Goal: Transaction & Acquisition: Purchase product/service

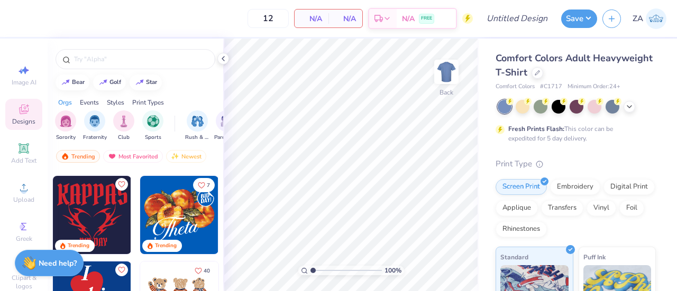
scroll to position [346, 0]
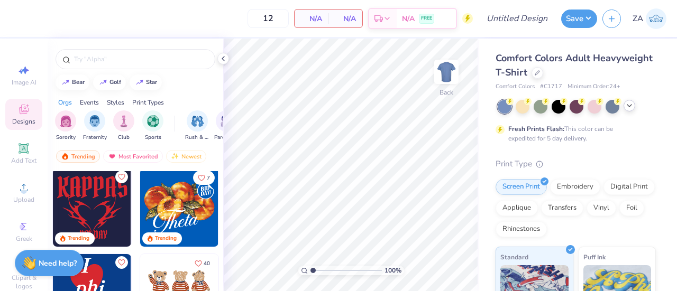
click at [630, 109] on icon at bounding box center [629, 106] width 8 height 8
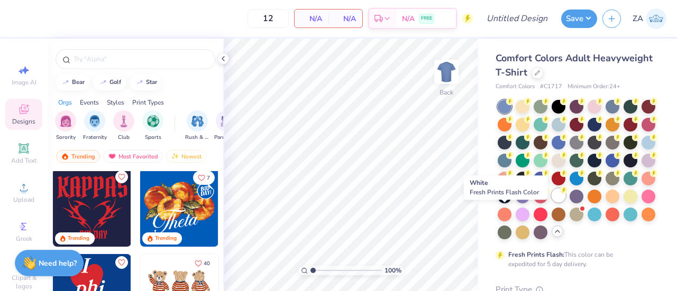
click at [551, 203] on div at bounding box center [558, 196] width 14 height 14
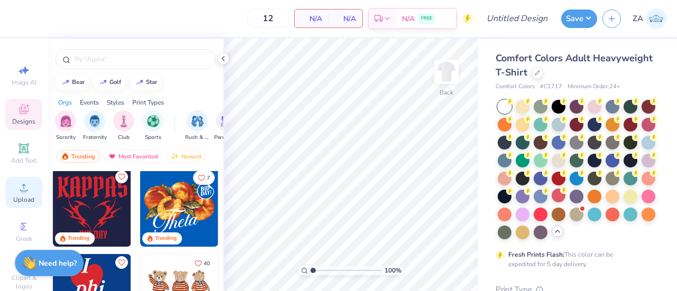
click at [21, 193] on circle at bounding box center [24, 191] width 6 height 6
click at [21, 197] on span "Upload" at bounding box center [23, 200] width 21 height 8
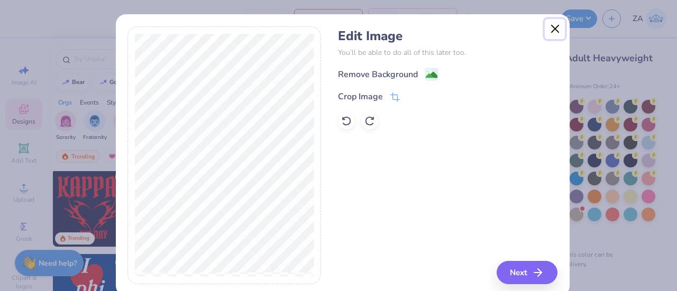
click at [548, 31] on button "Close" at bounding box center [555, 29] width 20 height 20
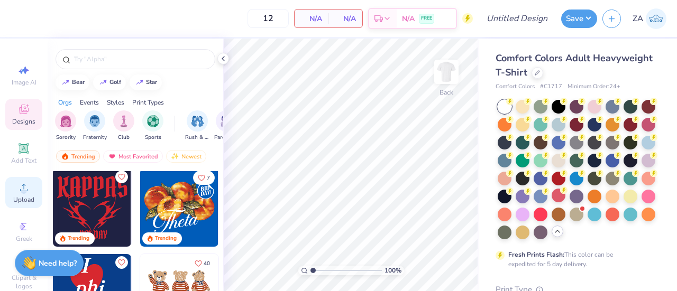
click at [24, 193] on icon at bounding box center [23, 187] width 13 height 13
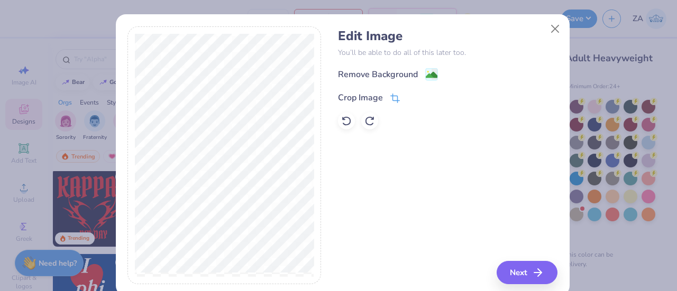
click at [381, 98] on div "Crop Image" at bounding box center [369, 97] width 62 height 13
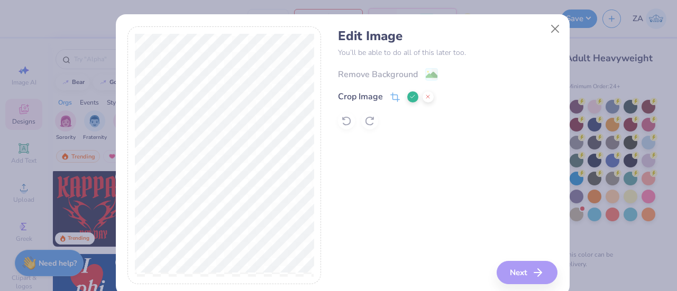
click at [519, 268] on div "Edit Image You’ll be able to do all of this later too. Remove Background Crop I…" at bounding box center [447, 155] width 219 height 258
click at [409, 99] on icon at bounding box center [412, 97] width 6 height 6
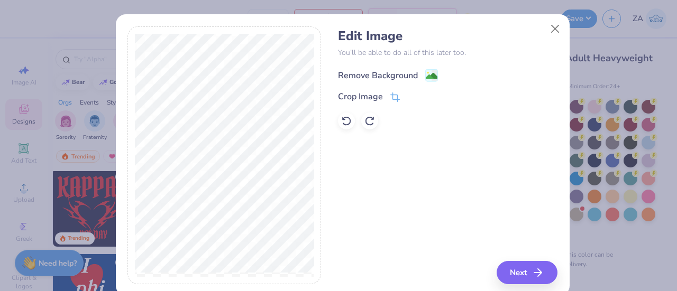
click at [426, 80] on image at bounding box center [432, 76] width 12 height 12
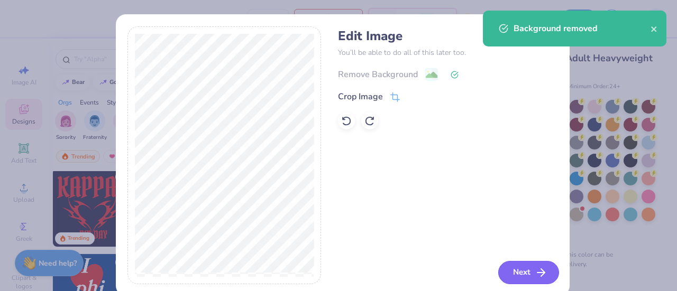
click at [530, 264] on button "Next" at bounding box center [528, 272] width 61 height 23
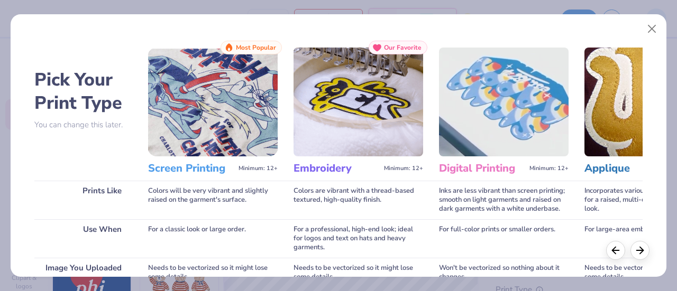
scroll to position [182, 0]
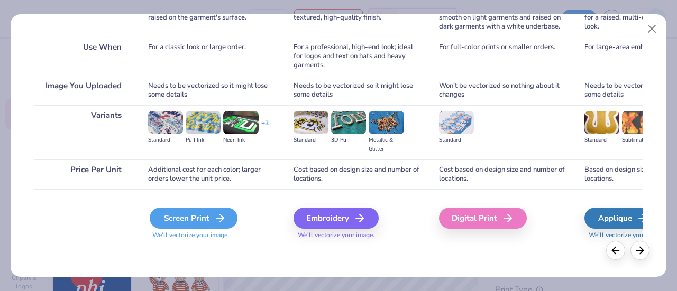
click at [179, 217] on div "Screen Print" at bounding box center [194, 218] width 88 height 21
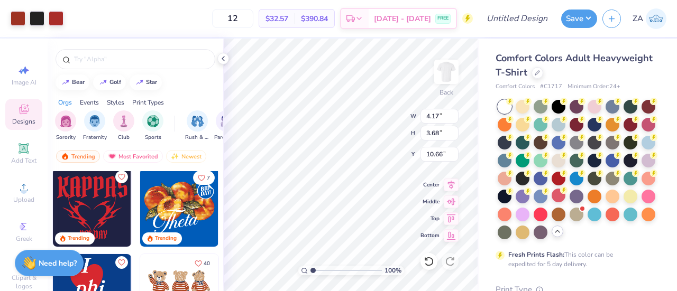
type input "3.00"
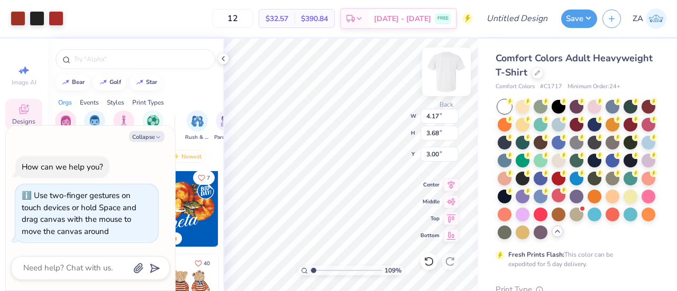
click at [454, 73] on img at bounding box center [446, 72] width 42 height 42
type input "1.09222885382103"
type textarea "x"
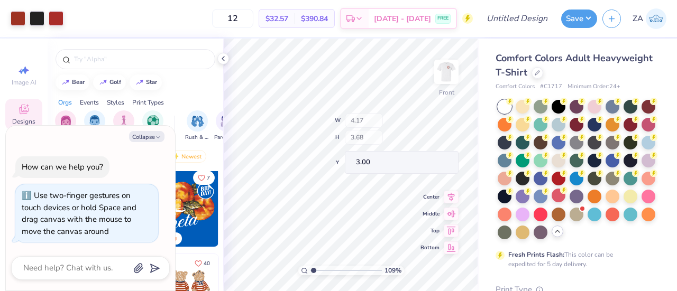
type input "1.09222885382103"
type textarea "x"
type input "1.09222885382103"
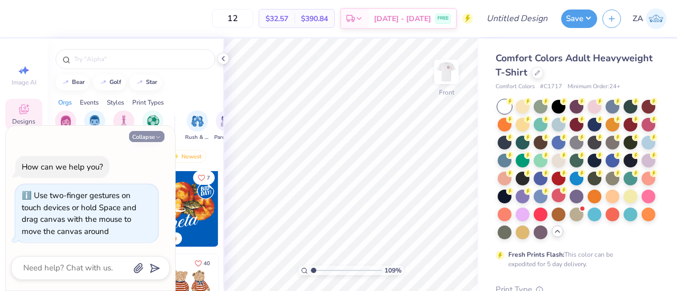
click at [155, 142] on button "Collapse" at bounding box center [146, 136] width 35 height 11
type textarea "x"
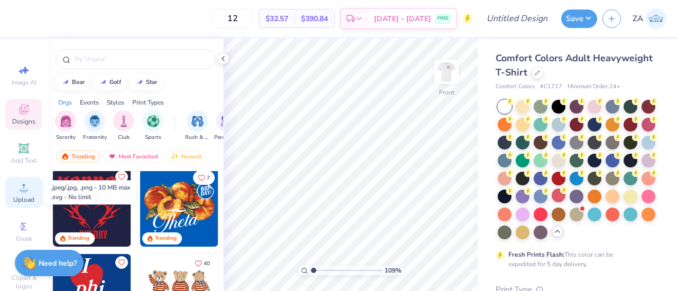
click at [24, 201] on span "Upload" at bounding box center [23, 200] width 21 height 8
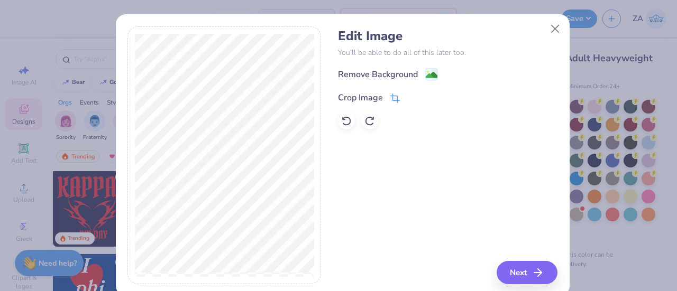
click at [393, 100] on icon at bounding box center [395, 97] width 7 height 7
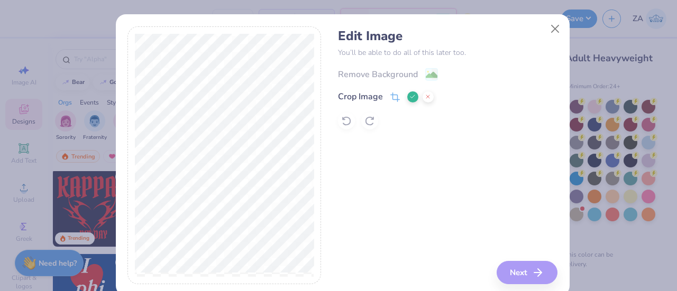
click at [409, 98] on icon at bounding box center [412, 97] width 6 height 6
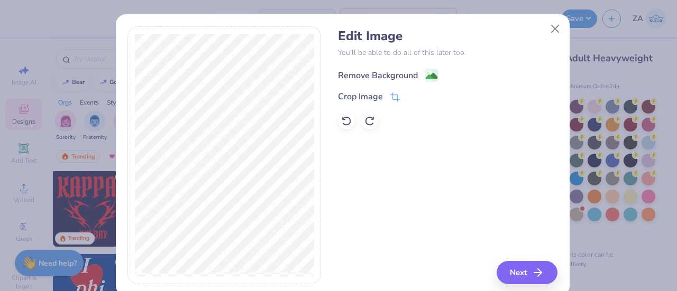
click at [427, 79] on image at bounding box center [432, 76] width 12 height 12
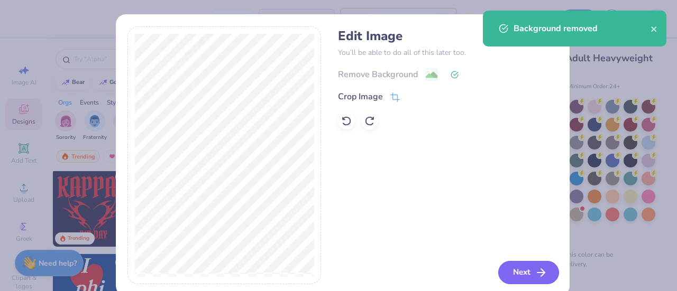
click at [512, 273] on button "Next" at bounding box center [528, 272] width 61 height 23
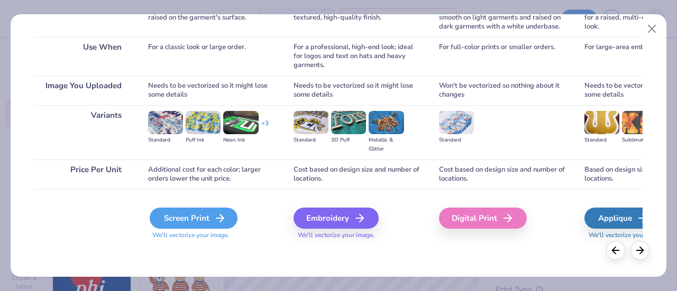
click at [168, 225] on div "Screen Print" at bounding box center [194, 218] width 88 height 21
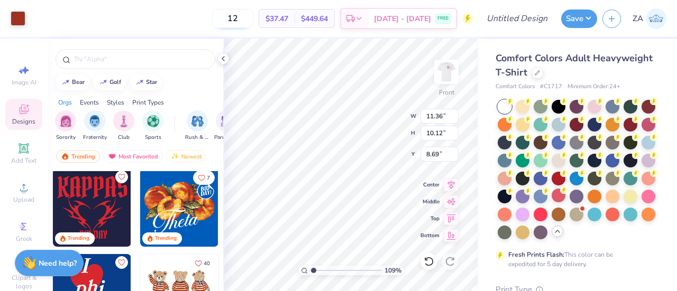
type input "1.09222885382103"
type input "3.63"
click at [363, 20] on icon at bounding box center [359, 20] width 8 height 8
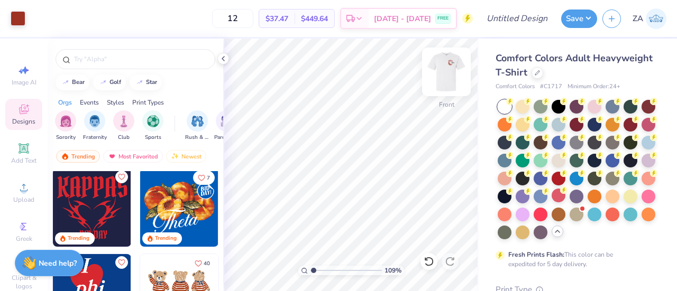
click at [443, 82] on img at bounding box center [446, 72] width 42 height 42
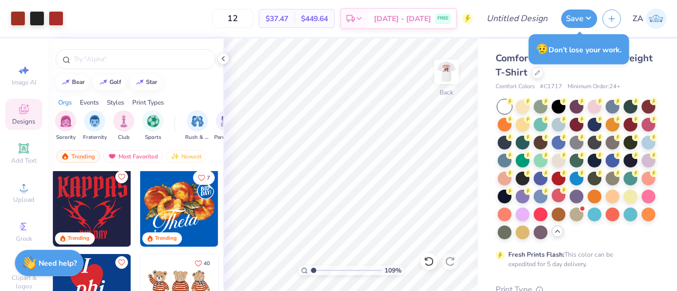
click at [599, 78] on div "Comfort Colors Adult Heavyweight T-Shirt" at bounding box center [575, 65] width 160 height 29
click at [539, 71] on icon at bounding box center [537, 72] width 4 height 4
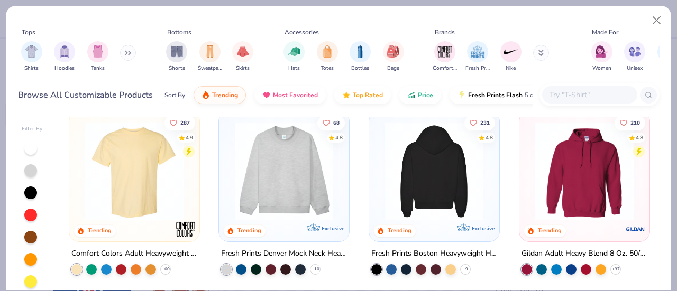
scroll to position [4, 0]
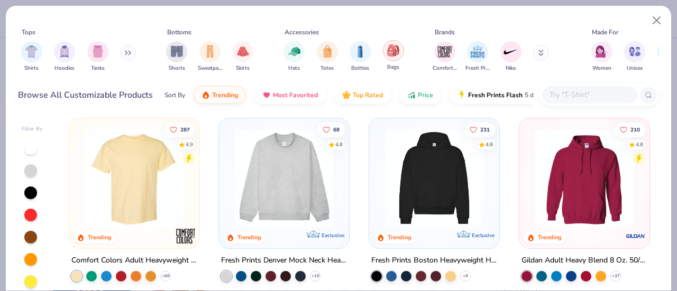
click at [392, 56] on img "filter for Bags" at bounding box center [393, 50] width 12 height 12
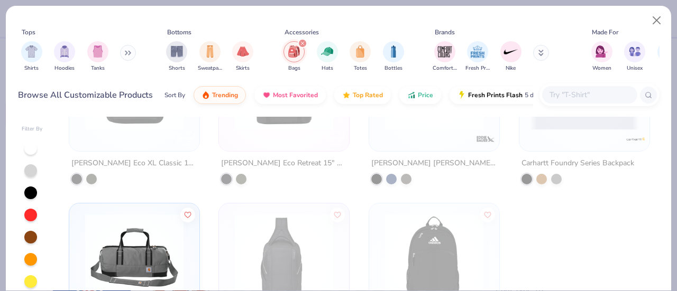
scroll to position [93, 0]
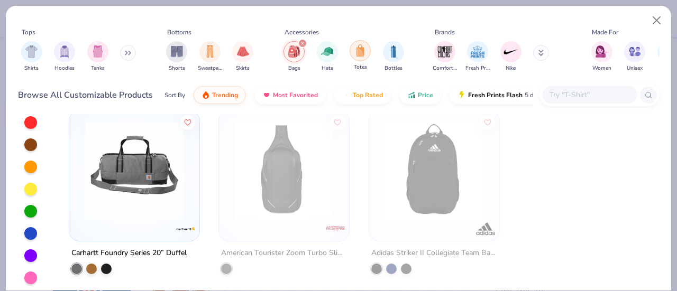
click at [363, 57] on div "filter for Totes" at bounding box center [360, 50] width 21 height 21
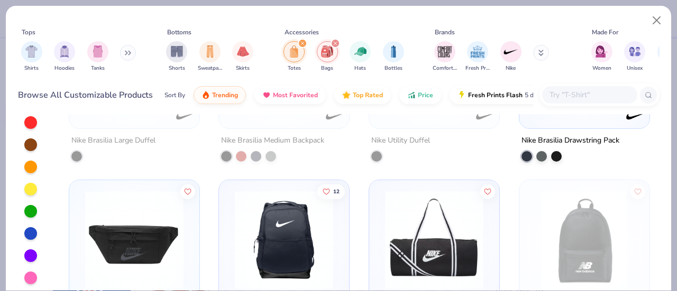
scroll to position [1855, 0]
click at [337, 41] on div "filter for Bags" at bounding box center [335, 44] width 10 height 10
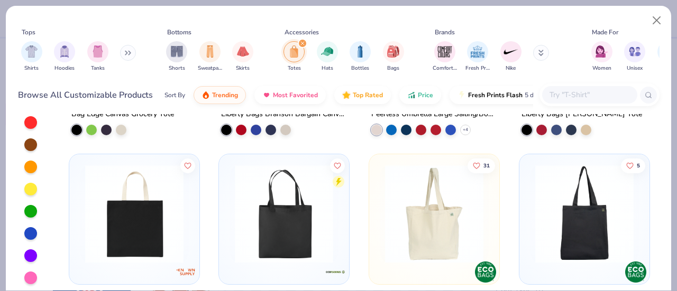
scroll to position [1013, 0]
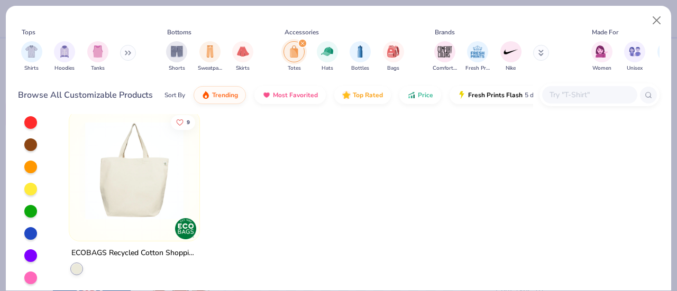
click at [300, 36] on div "Accessories" at bounding box center [301, 32] width 34 height 10
click at [301, 45] on icon "filter for Totes" at bounding box center [302, 43] width 4 height 4
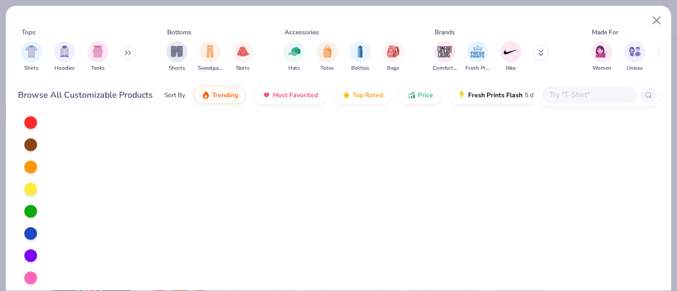
scroll to position [831, 0]
type input "1.09222885382103"
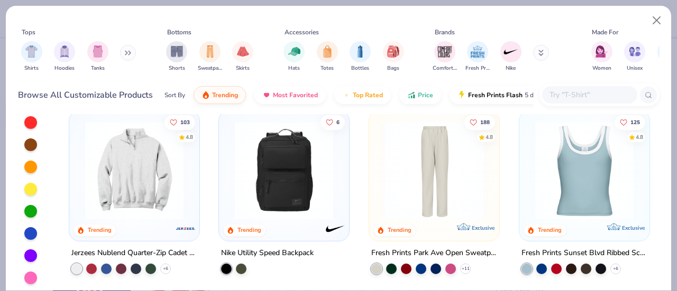
click at [592, 95] on input "text" at bounding box center [588, 95] width 81 height 12
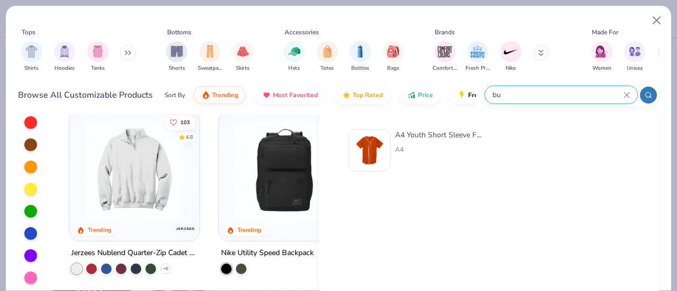
type input "b"
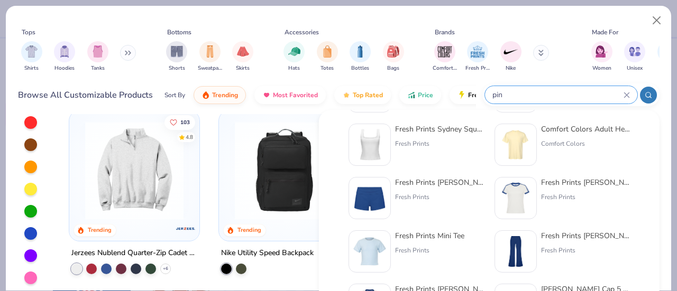
scroll to position [75, 0]
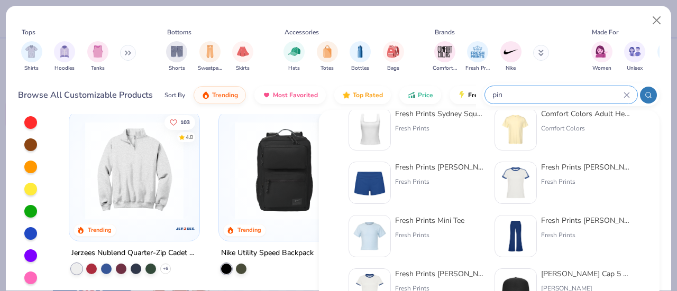
type input "pin"
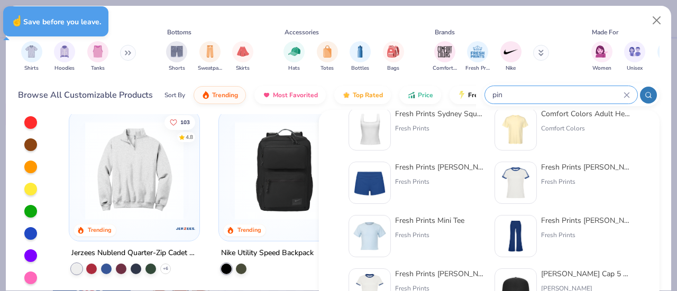
type input "1.09222885382103"
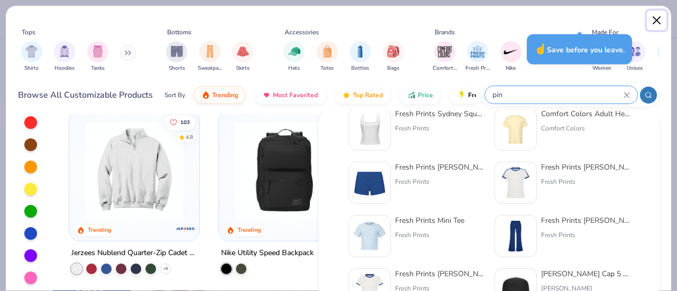
click at [652, 23] on button "Close" at bounding box center [657, 21] width 20 height 20
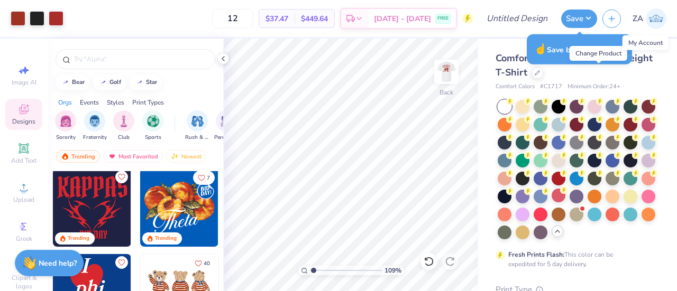
type input "1.09222885382103"
